Goal: Information Seeking & Learning: Learn about a topic

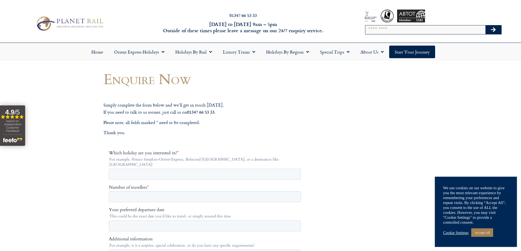
click at [488, 234] on link "Accept All" at bounding box center [482, 233] width 22 height 8
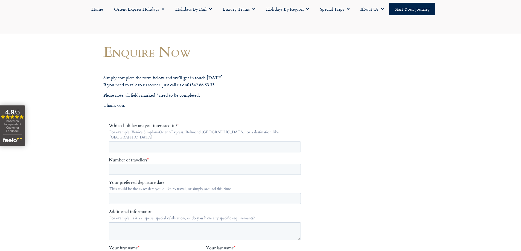
scroll to position [55, 0]
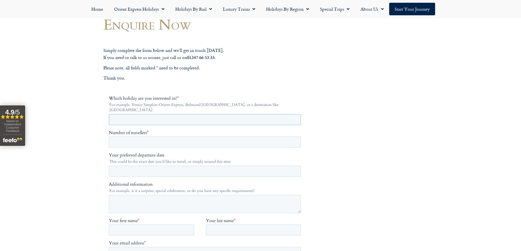
click at [127, 114] on input "Which holiday are you interested in? *" at bounding box center [205, 119] width 192 height 11
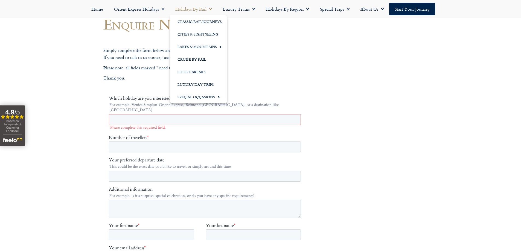
click at [193, 11] on link "Holidays by Rail" at bounding box center [194, 9] width 48 height 13
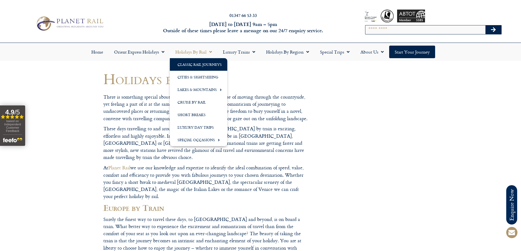
click at [190, 64] on link "Classic Rail Journeys" at bounding box center [198, 64] width 57 height 13
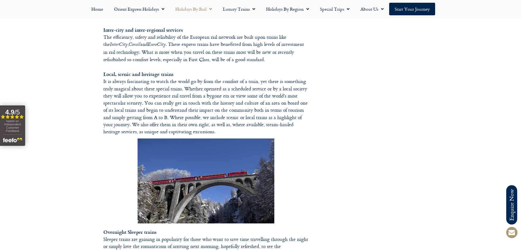
scroll to position [629, 0]
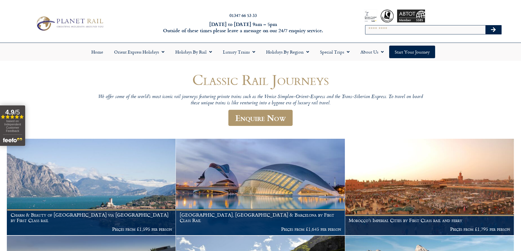
click at [149, 28] on h6 "Monday to Friday 9am – 5pm Outside of these times please leave a message on our…" at bounding box center [243, 27] width 206 height 13
click at [146, 25] on h6 "Monday to Friday 9am – 5pm Outside of these times please leave a message on our…" at bounding box center [243, 27] width 206 height 13
